Goal: Task Accomplishment & Management: Use online tool/utility

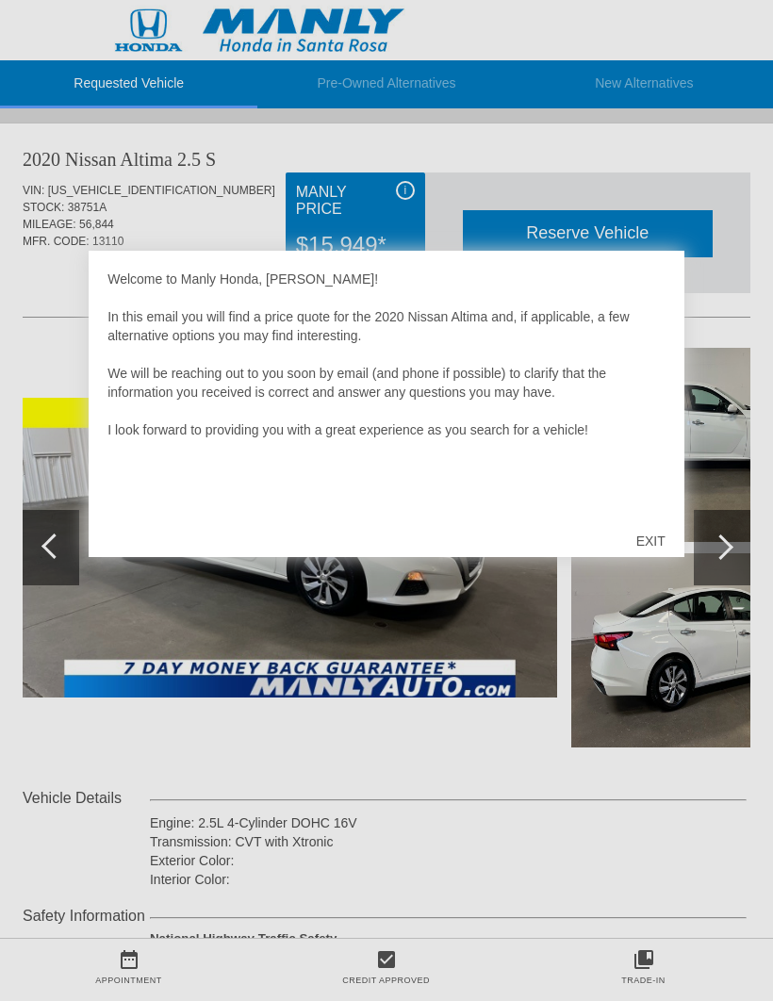
click at [645, 536] on div "EXIT" at bounding box center [650, 541] width 67 height 57
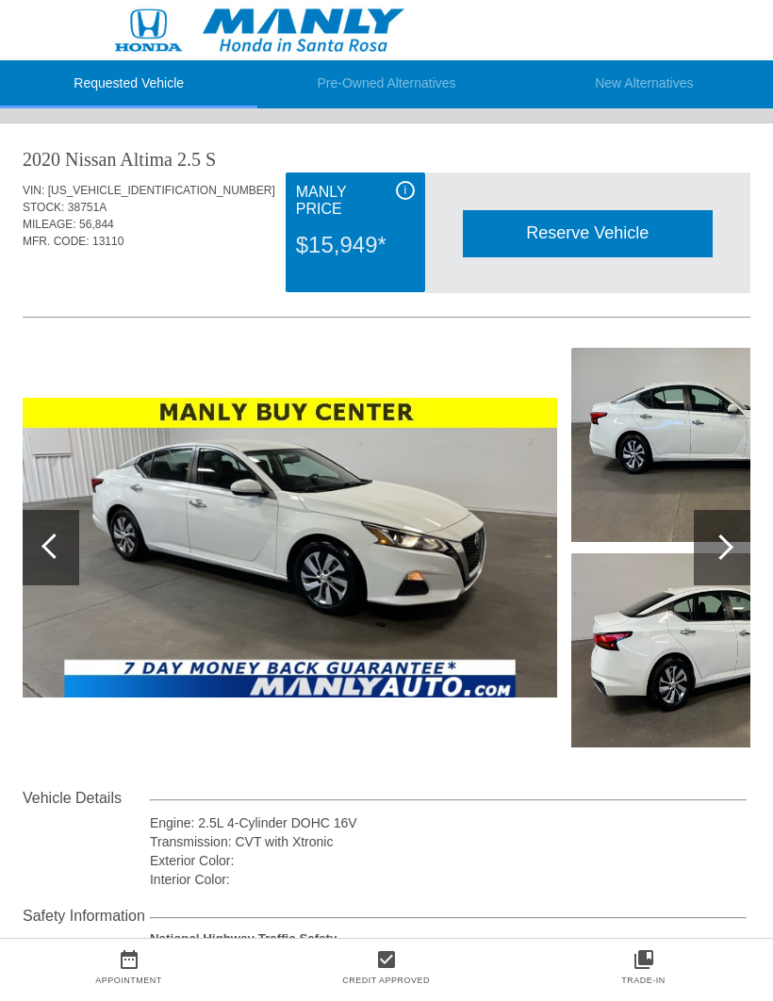
click at [731, 562] on div at bounding box center [722, 547] width 57 height 75
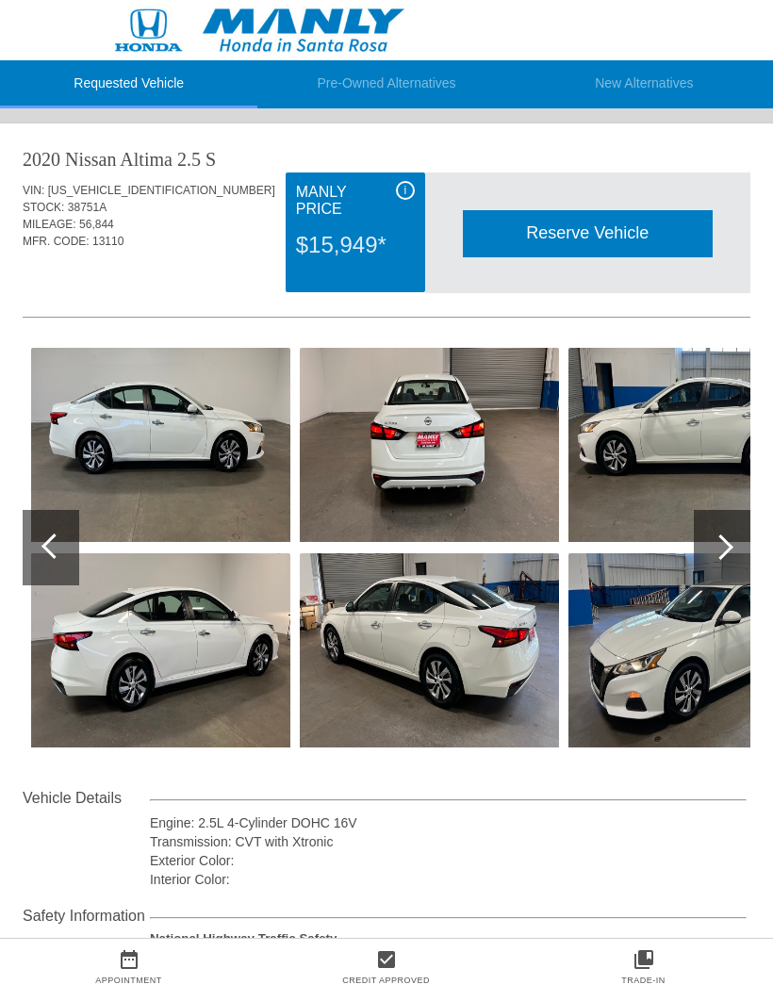
click at [477, 420] on img at bounding box center [429, 445] width 259 height 194
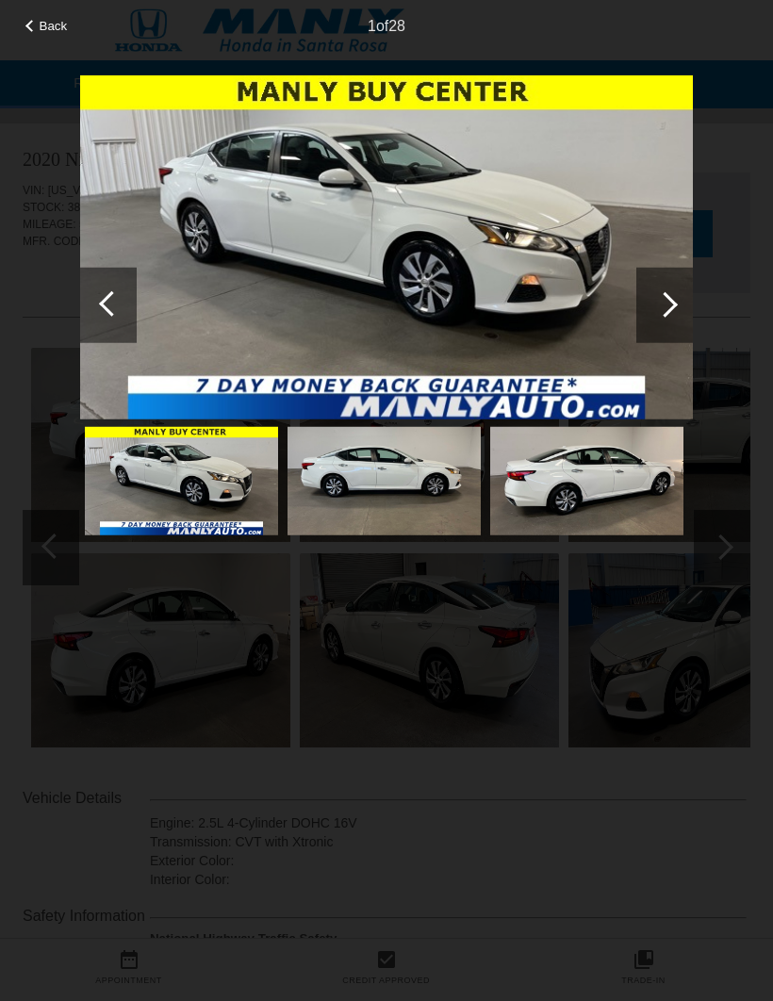
click at [683, 309] on div at bounding box center [664, 304] width 57 height 75
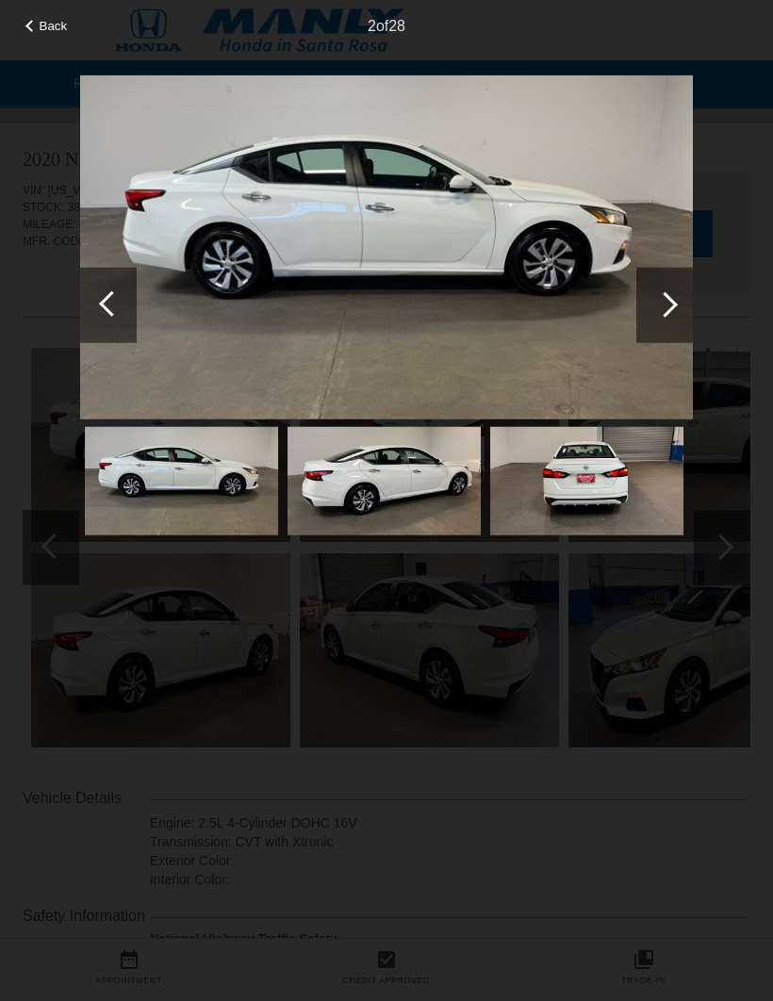
click at [679, 298] on div at bounding box center [664, 304] width 57 height 75
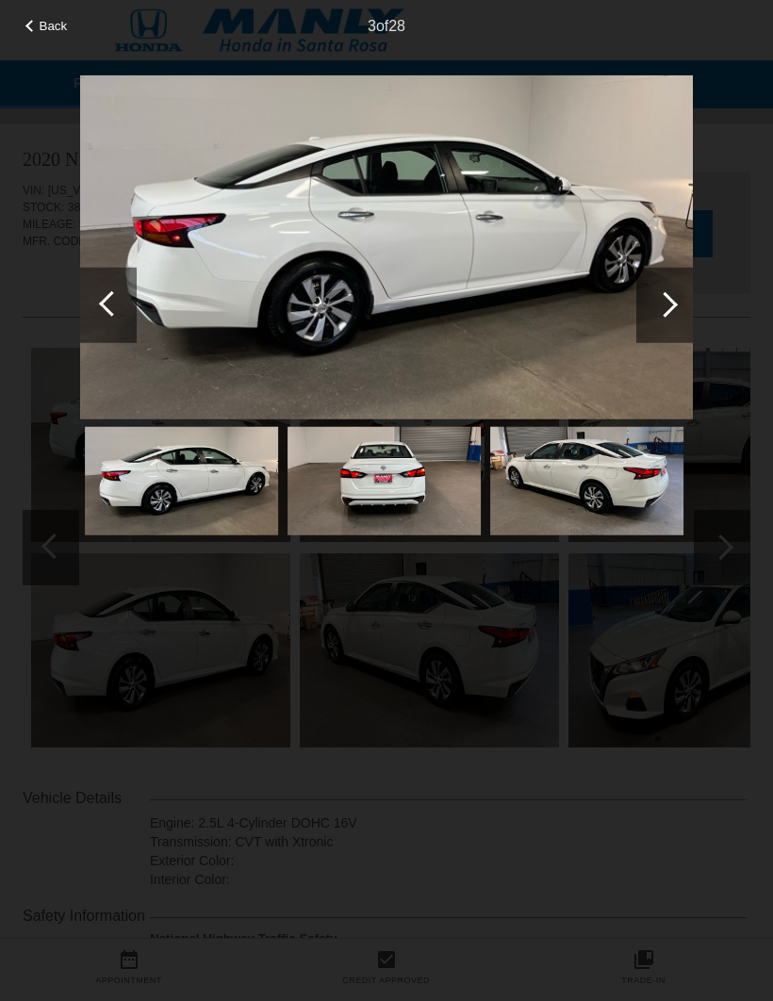
click at [674, 305] on div at bounding box center [664, 303] width 25 height 25
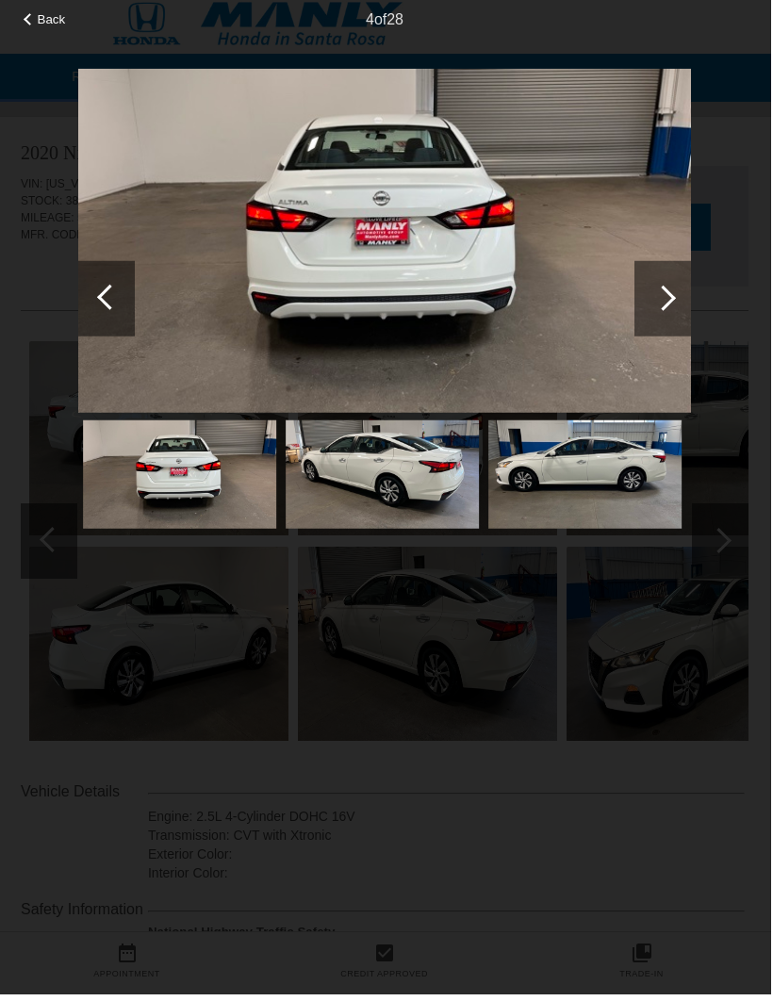
click at [680, 287] on div at bounding box center [664, 304] width 57 height 75
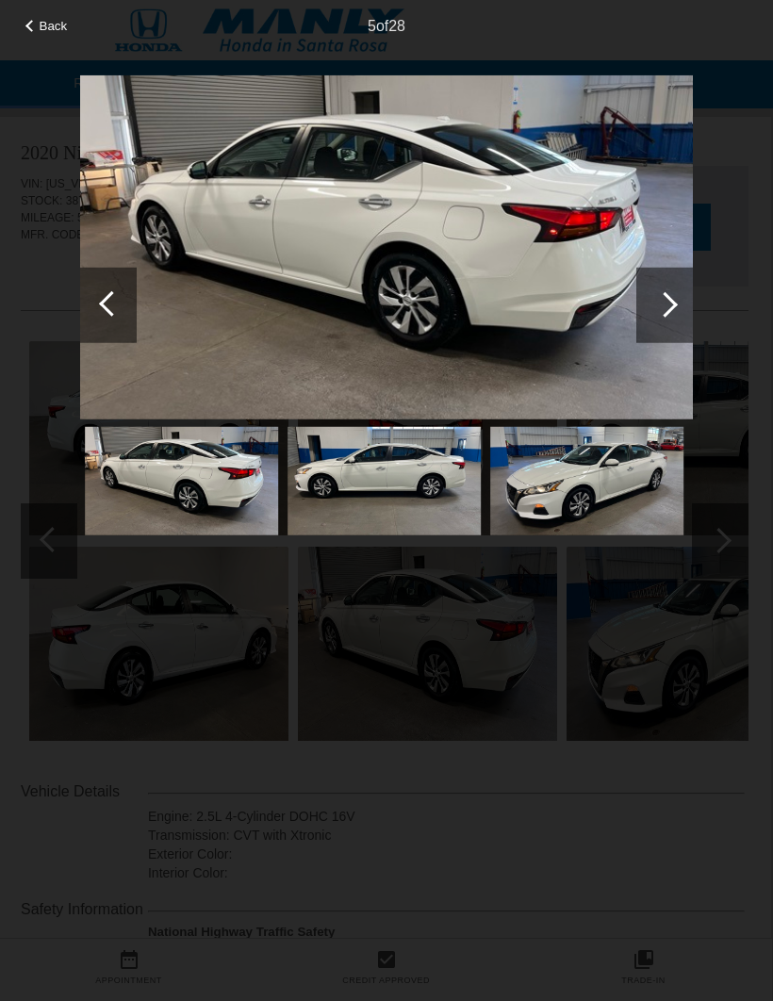
click at [675, 299] on div at bounding box center [664, 304] width 57 height 75
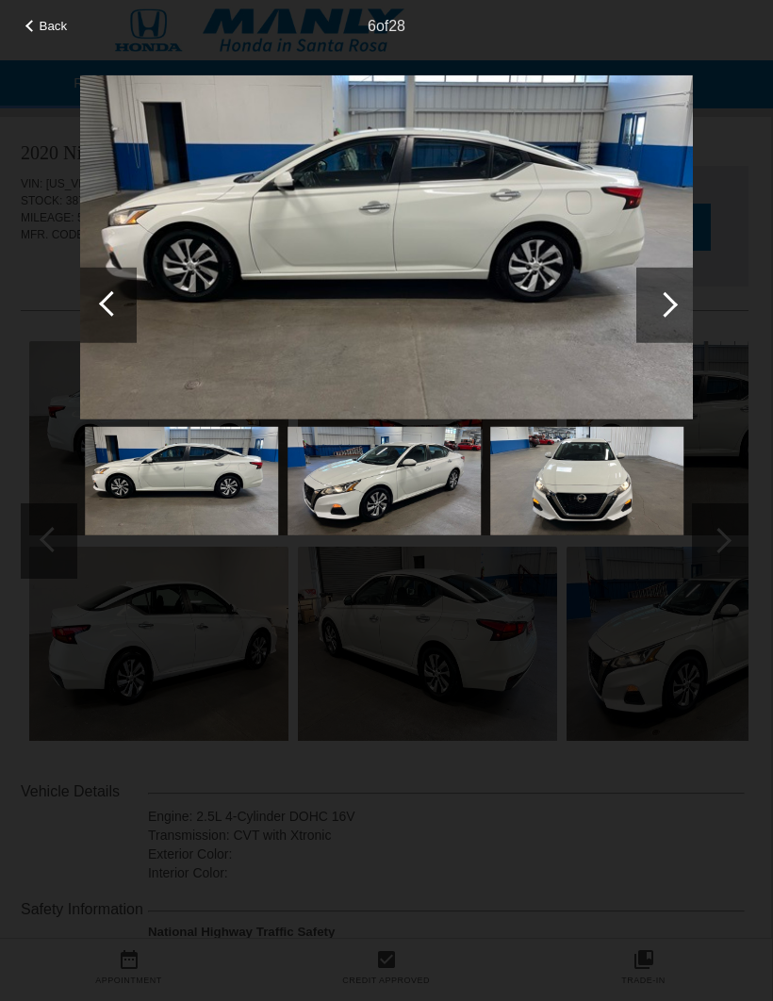
click at [662, 317] on div at bounding box center [664, 304] width 57 height 75
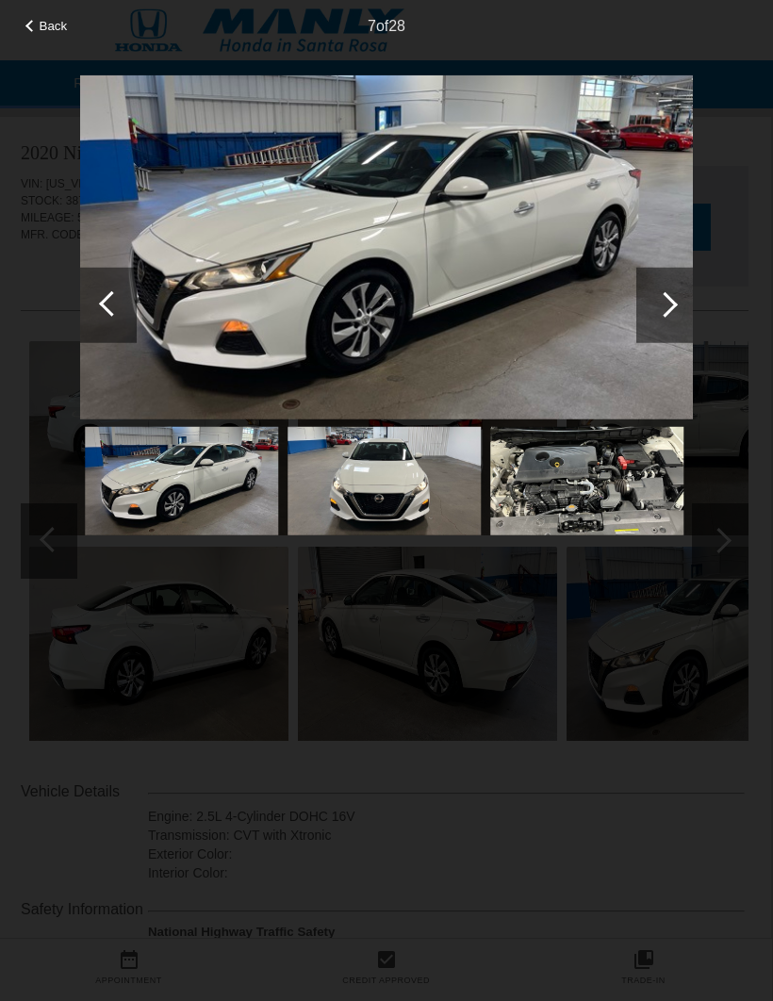
click at [661, 301] on div at bounding box center [664, 303] width 25 height 25
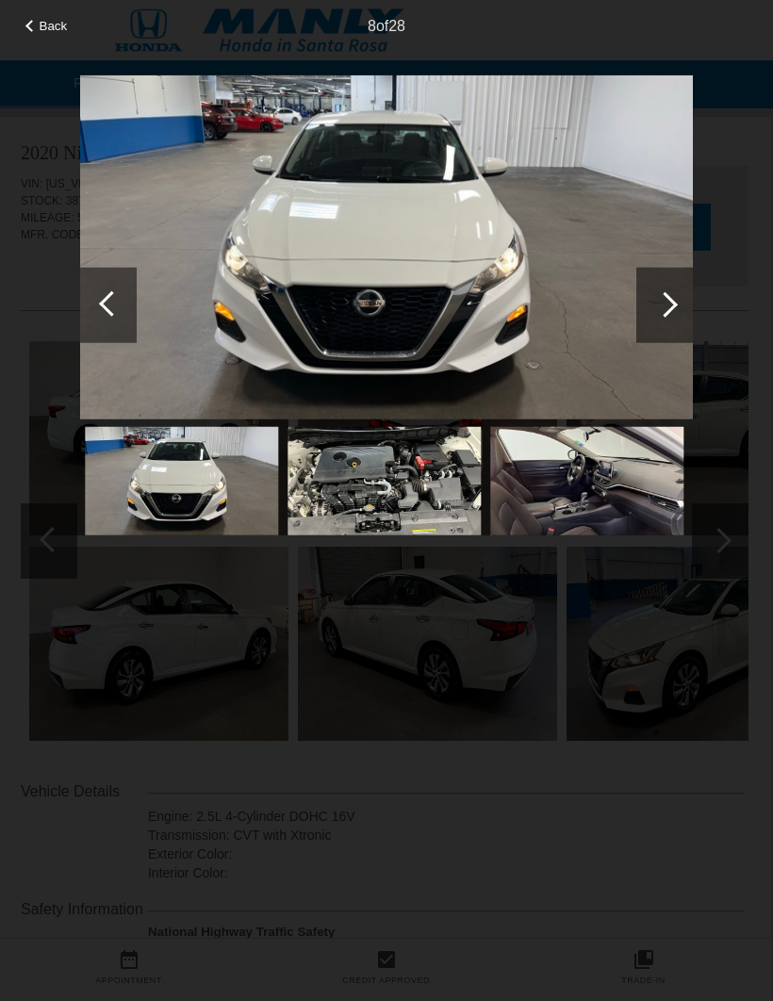
click at [661, 302] on div at bounding box center [664, 303] width 25 height 25
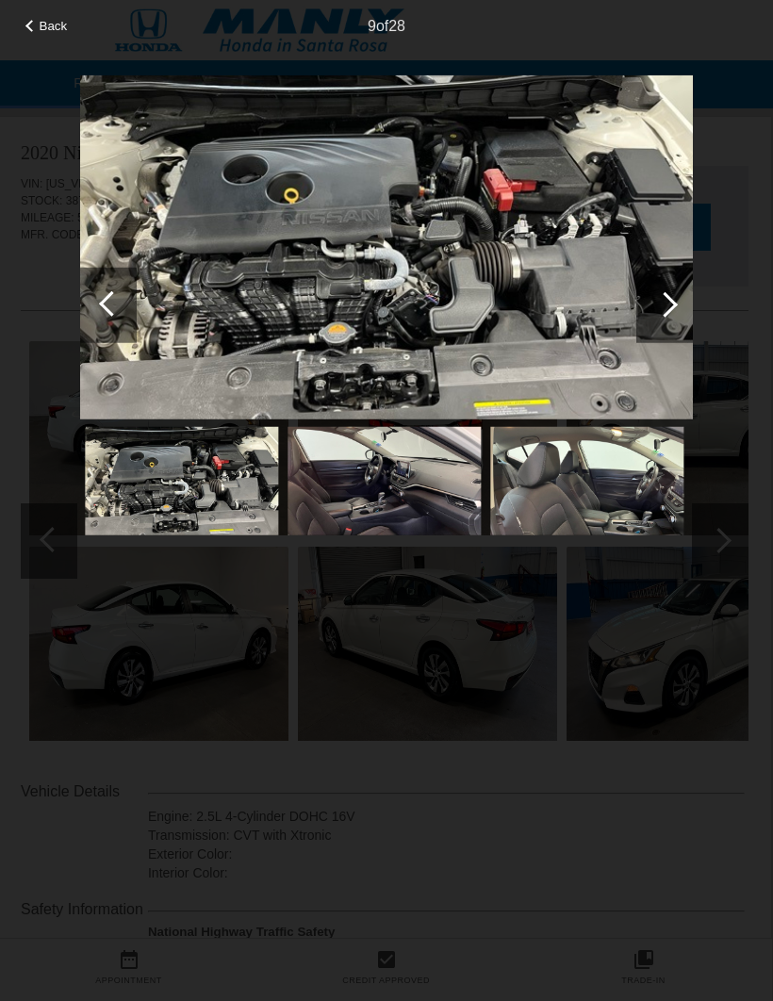
click at [686, 315] on div at bounding box center [664, 304] width 57 height 75
